Goal: Task Accomplishment & Management: Manage account settings

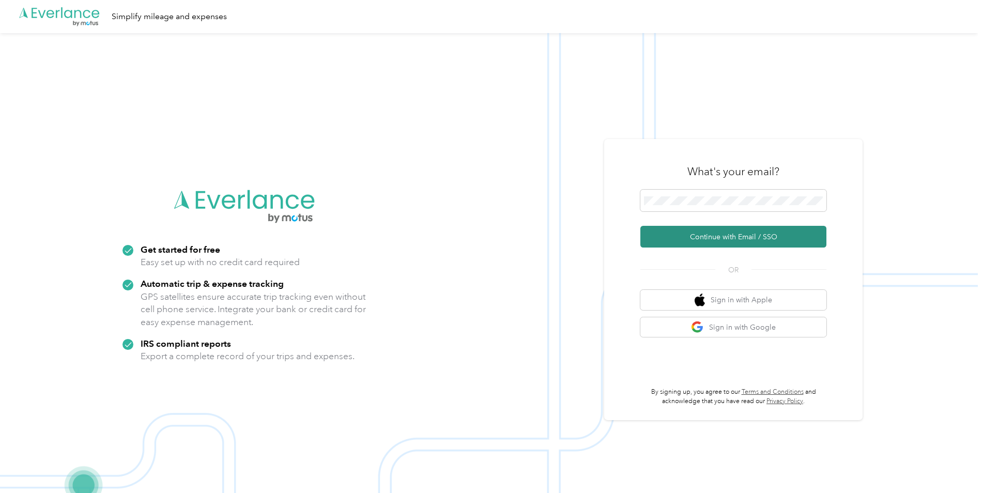
drag, startPoint x: 710, startPoint y: 232, endPoint x: 576, endPoint y: 290, distance: 145.6
click at [710, 232] on button "Continue with Email / SSO" at bounding box center [733, 237] width 186 height 22
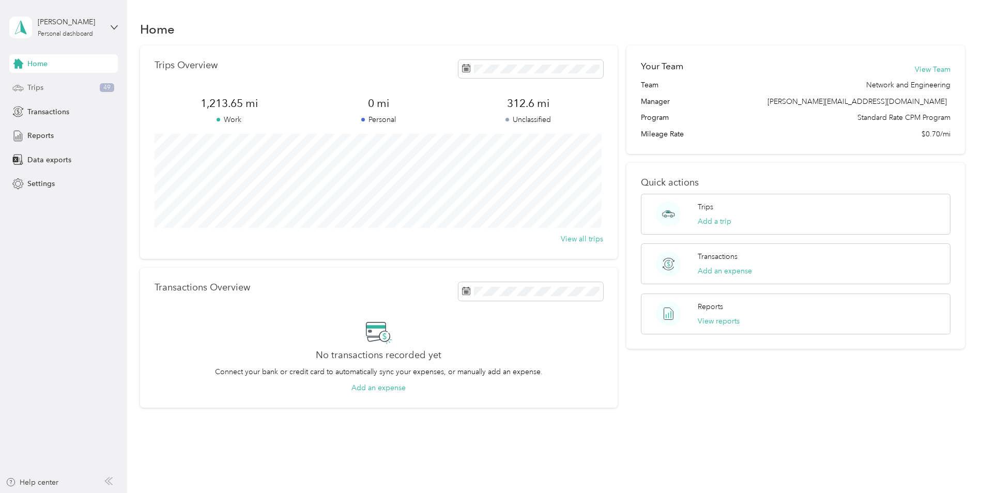
click at [39, 90] on span "Trips" at bounding box center [35, 87] width 16 height 11
